Goal: Find contact information: Find contact information

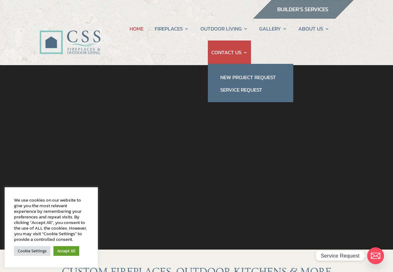
click at [222, 53] on link "CONTACT US" at bounding box center [230, 52] width 36 height 24
